Goal: Information Seeking & Learning: Compare options

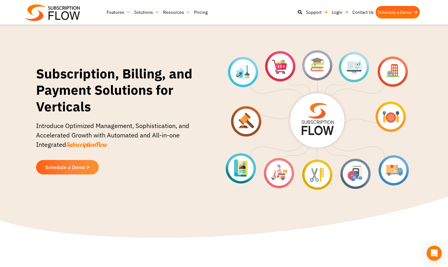
click at [91, 145] on span "SubscriptionFlow" at bounding box center [86, 144] width 41 height 8
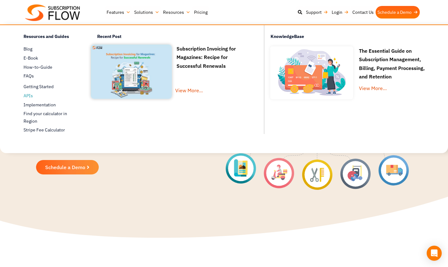
click at [29, 94] on span "APIs" at bounding box center [28, 95] width 9 height 7
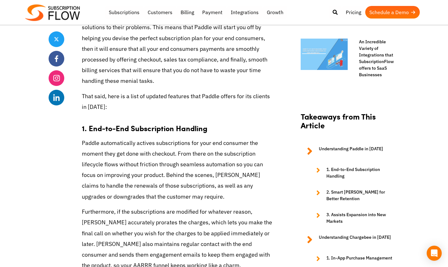
scroll to position [537, 0]
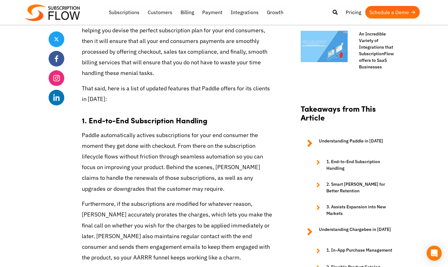
click at [143, 114] on h3 "1. End-to-End Subscription Handling" at bounding box center [178, 117] width 193 height 16
click at [139, 115] on h3 "1. End-to-End Subscription Handling" at bounding box center [178, 117] width 193 height 16
click at [118, 146] on p "Paddle automatically actives subscriptions for your end consumer the moment the…" at bounding box center [178, 162] width 193 height 64
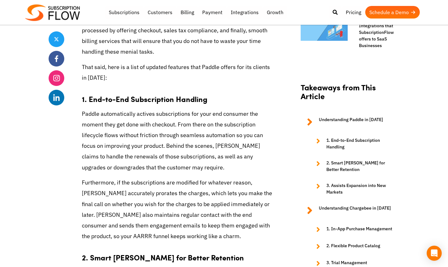
scroll to position [559, 0]
click at [140, 113] on p "Paddle automatically actives subscriptions for your end consumer the moment the…" at bounding box center [178, 140] width 193 height 64
click at [145, 145] on p "Paddle automatically actives subscriptions for your end consumer the moment the…" at bounding box center [178, 140] width 193 height 64
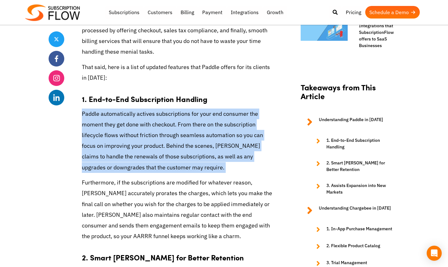
click at [145, 145] on p "Paddle automatically actives subscriptions for your end consumer the moment the…" at bounding box center [178, 140] width 193 height 64
click at [146, 146] on p "Paddle automatically actives subscriptions for your end consumer the moment the…" at bounding box center [178, 140] width 193 height 64
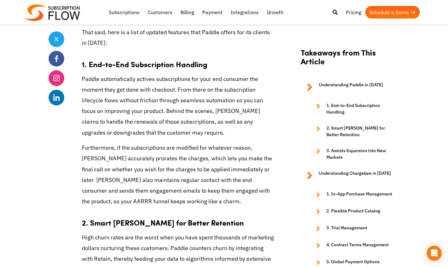
scroll to position [594, 0]
